Goal: Register for event/course

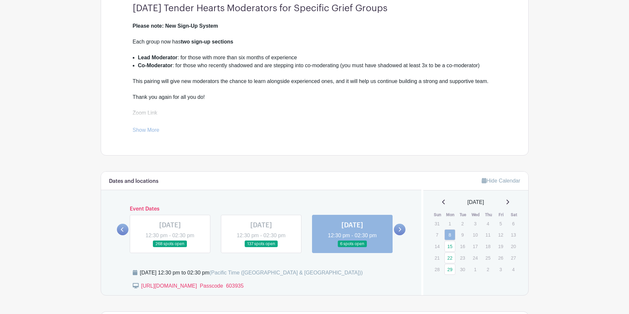
scroll to position [209, 0]
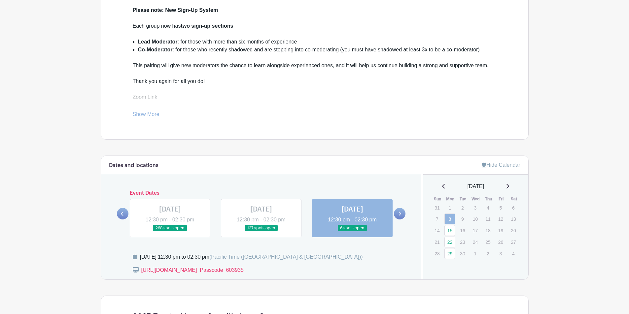
click at [399, 215] on icon at bounding box center [399, 214] width 3 height 5
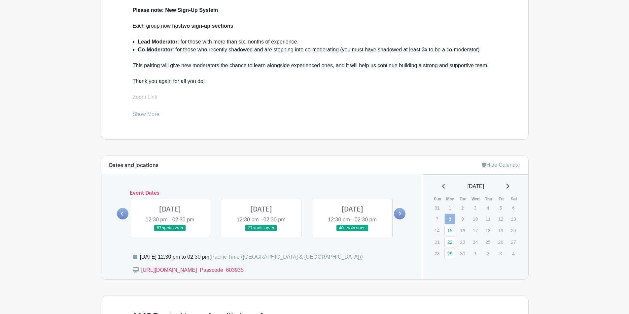
click at [170, 232] on link at bounding box center [170, 232] width 0 height 0
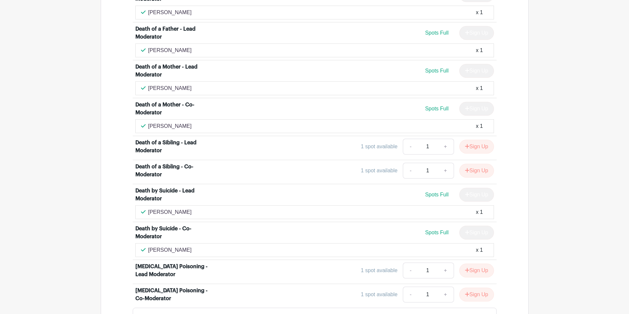
scroll to position [1331, 0]
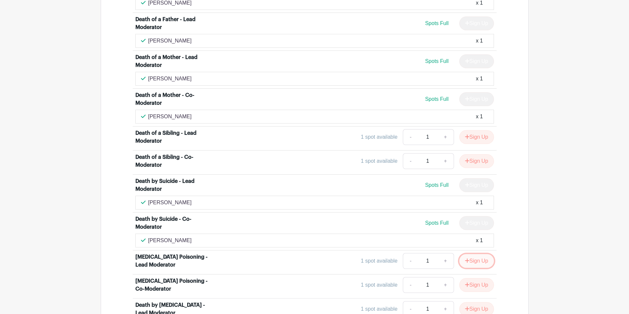
click at [480, 254] on button "Sign Up" at bounding box center [476, 261] width 35 height 14
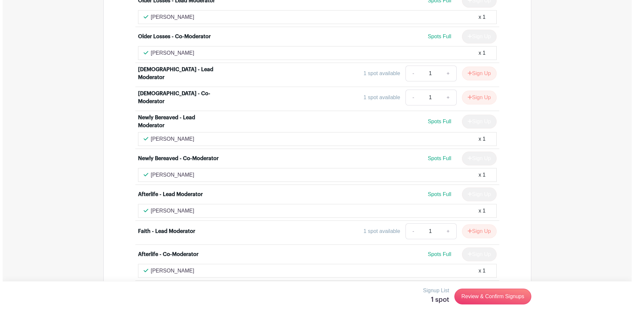
scroll to position [2110, 0]
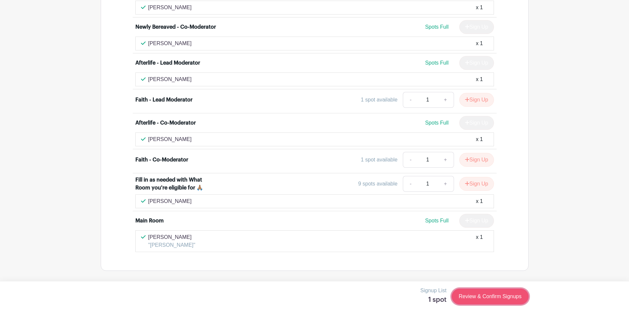
click at [486, 294] on link "Review & Confirm Signups" at bounding box center [489, 297] width 77 height 16
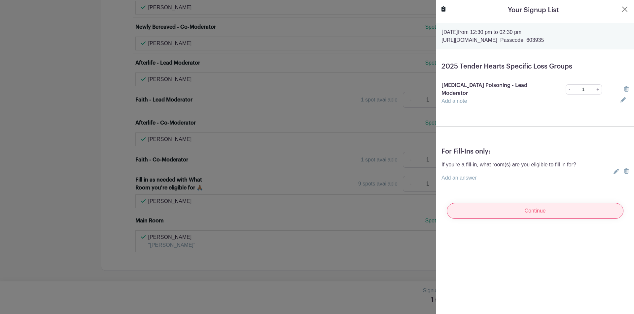
click at [536, 206] on input "Continue" at bounding box center [534, 211] width 177 height 16
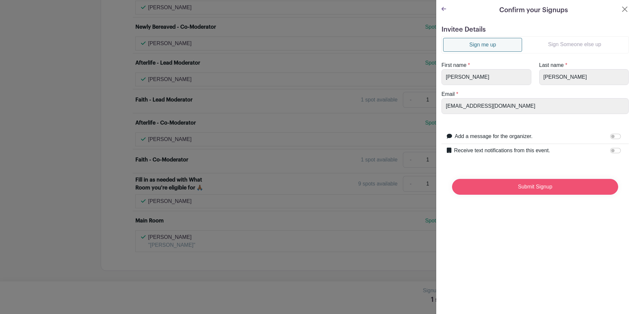
click at [528, 188] on input "Submit Signup" at bounding box center [535, 187] width 166 height 16
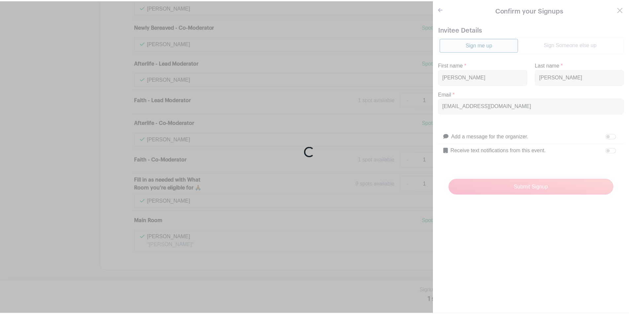
scroll to position [2124, 0]
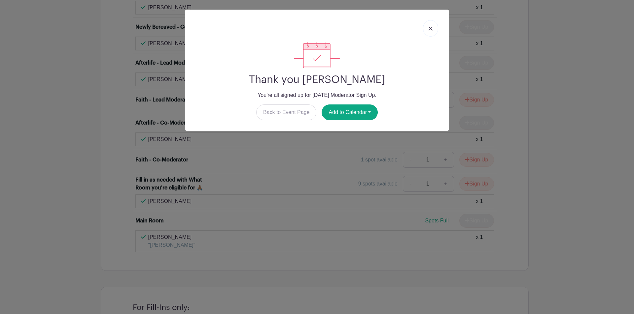
click at [429, 27] on img at bounding box center [430, 29] width 4 height 4
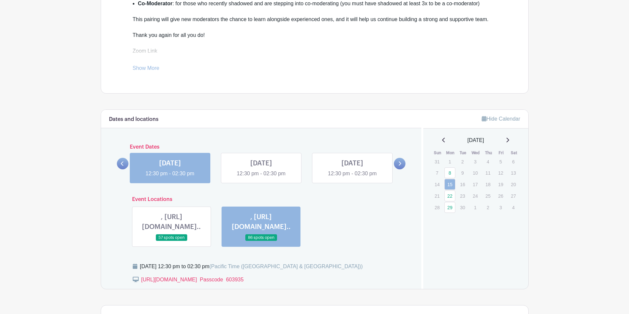
scroll to position [300, 0]
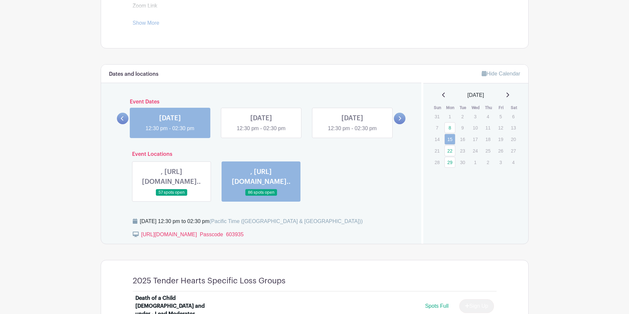
click at [261, 133] on link at bounding box center [261, 133] width 0 height 0
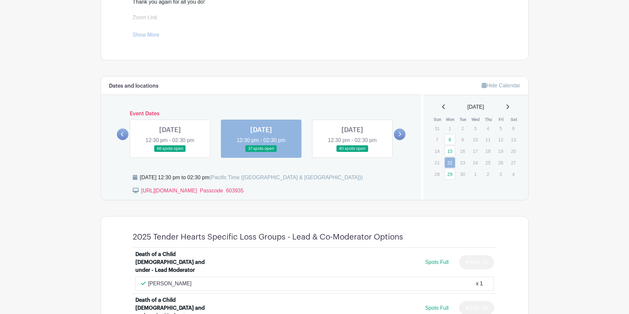
scroll to position [331, 0]
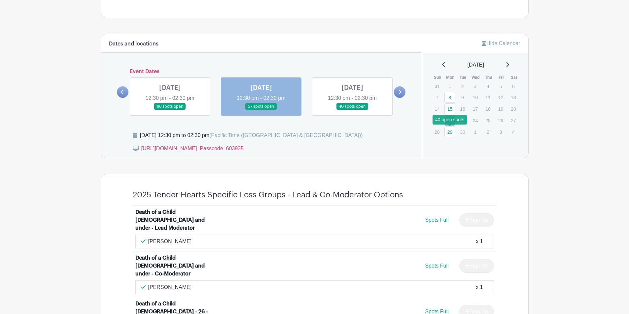
click at [449, 132] on link "29" at bounding box center [449, 132] width 11 height 11
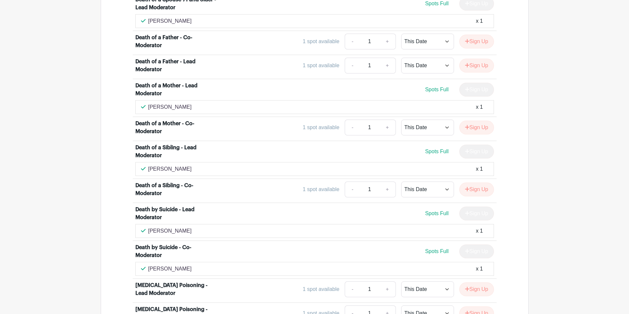
scroll to position [1120, 0]
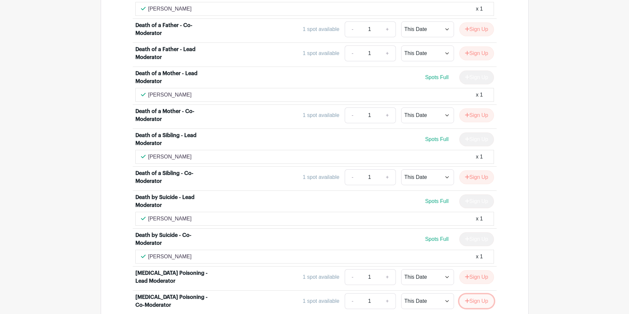
click at [474, 295] on button "Sign Up" at bounding box center [476, 302] width 35 height 14
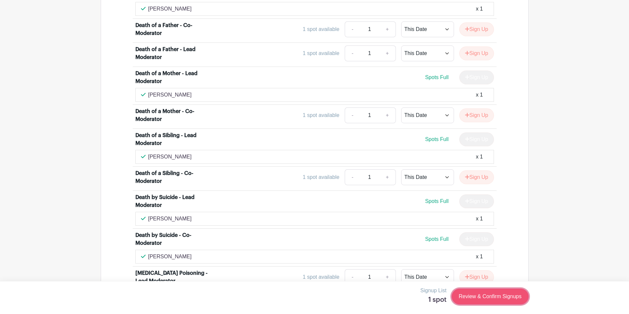
click at [488, 293] on link "Review & Confirm Signups" at bounding box center [489, 297] width 77 height 16
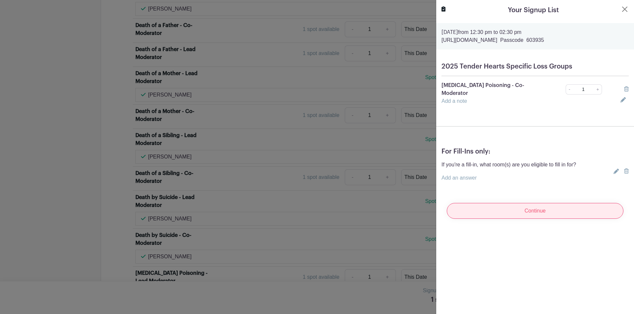
click at [533, 207] on input "Continue" at bounding box center [534, 211] width 177 height 16
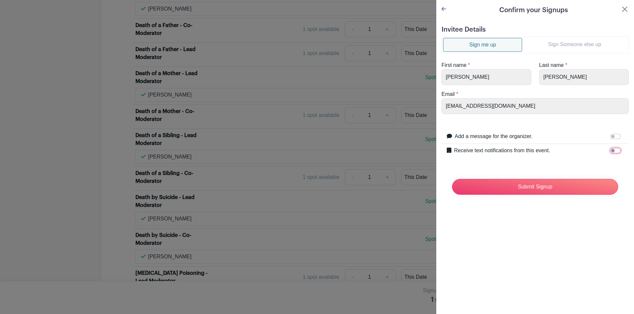
click at [610, 149] on input "Receive text notifications from this event." at bounding box center [615, 150] width 11 height 5
checkbox input "true"
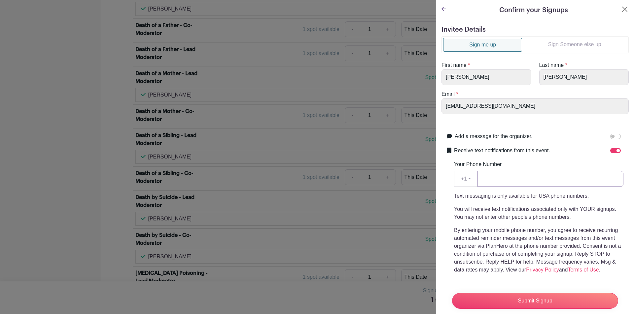
click at [540, 177] on input "Your Phone Number" at bounding box center [550, 179] width 146 height 16
type input "6319210385"
click at [523, 293] on input "Submit Signup" at bounding box center [535, 301] width 166 height 16
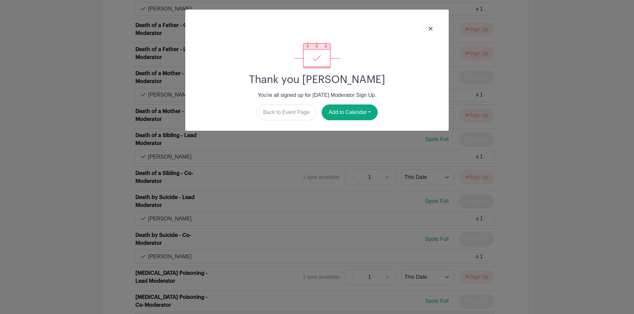
click at [486, 237] on div "Thank you [PERSON_NAME] You're all signed up for [DATE] Moderator Sign Up. Back…" at bounding box center [317, 157] width 634 height 314
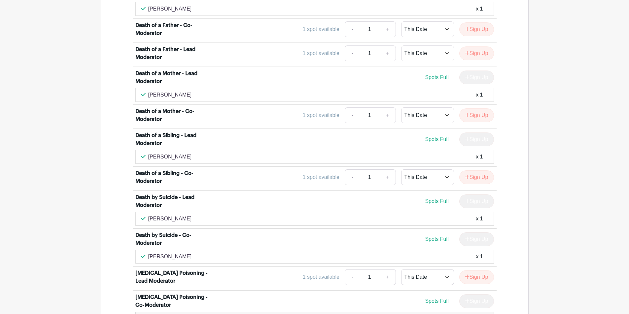
click at [485, 314] on div at bounding box center [485, 319] width 5 height 8
click at [485, 314] on icon at bounding box center [485, 318] width 5 height 5
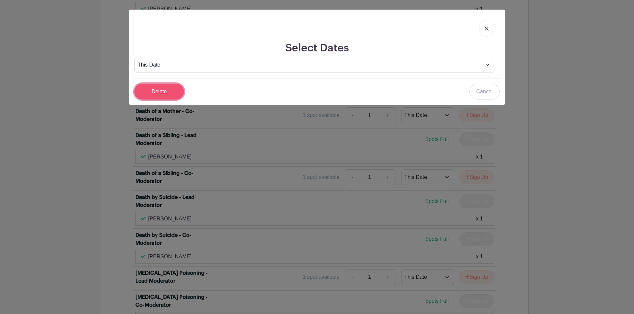
click at [152, 90] on input "Delete" at bounding box center [158, 92] width 49 height 16
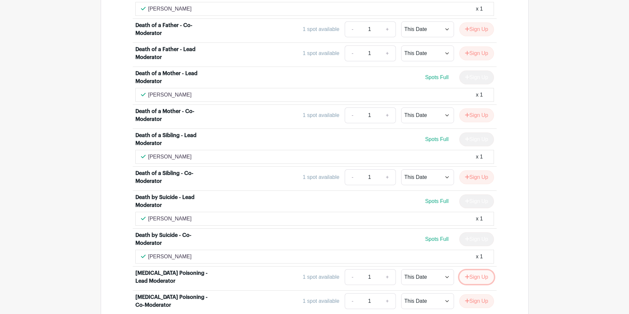
click at [473, 271] on button "Sign Up" at bounding box center [476, 278] width 35 height 14
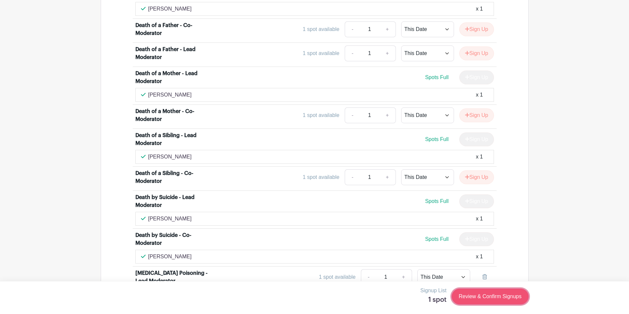
click at [492, 295] on link "Review & Confirm Signups" at bounding box center [489, 297] width 77 height 16
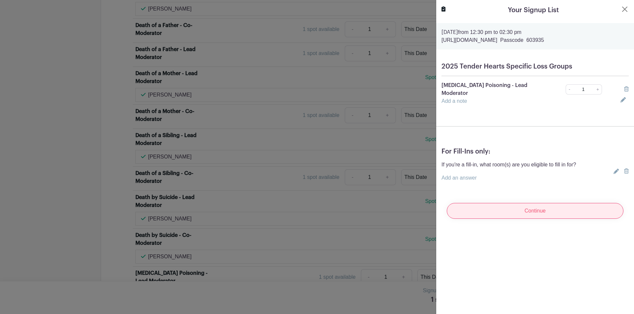
click at [537, 203] on input "Continue" at bounding box center [534, 211] width 177 height 16
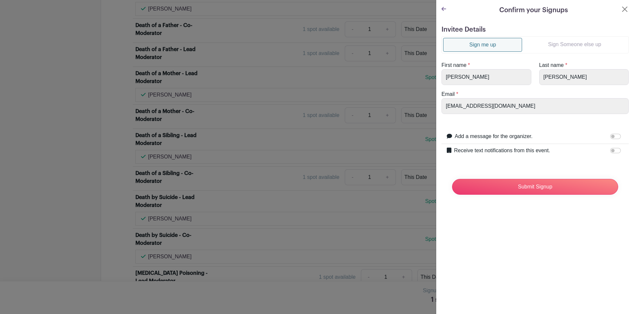
click at [491, 153] on label "Receive text notifications from this event." at bounding box center [502, 151] width 96 height 8
click at [610, 153] on input "Receive text notifications from this event." at bounding box center [615, 150] width 11 height 5
checkbox input "true"
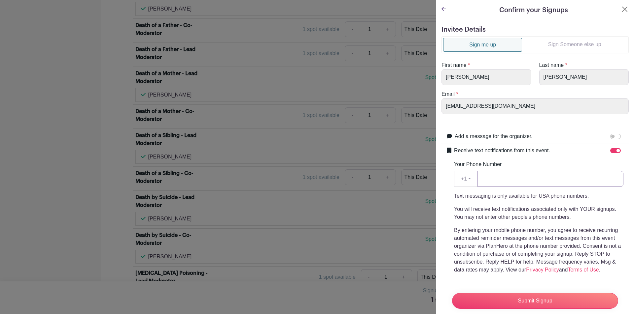
click at [502, 181] on input "Your Phone Number" at bounding box center [550, 179] width 146 height 16
type input "6319210385"
click at [533, 296] on input "Submit Signup" at bounding box center [535, 301] width 166 height 16
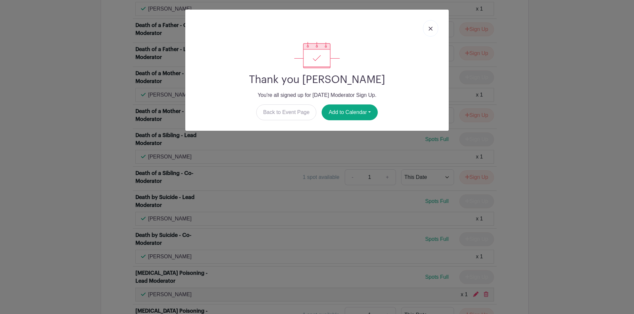
click at [429, 27] on img at bounding box center [430, 29] width 4 height 4
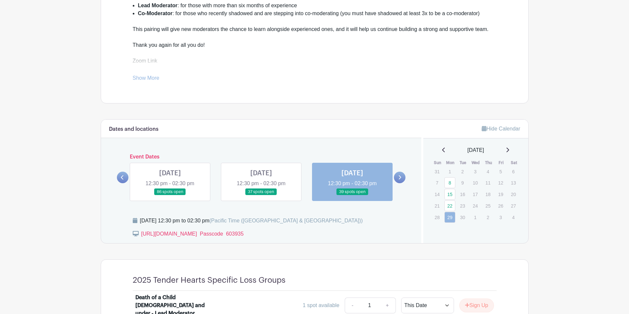
scroll to position [282, 0]
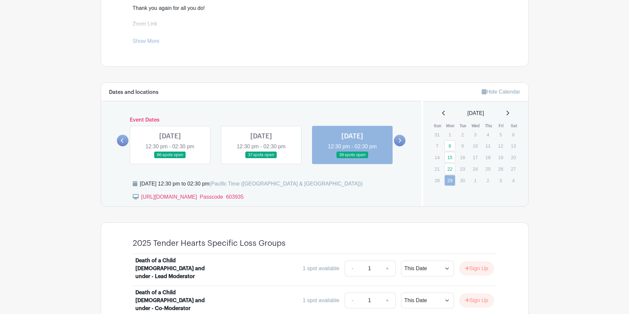
click at [509, 113] on icon at bounding box center [507, 113] width 3 height 5
